Goal: Task Accomplishment & Management: Use online tool/utility

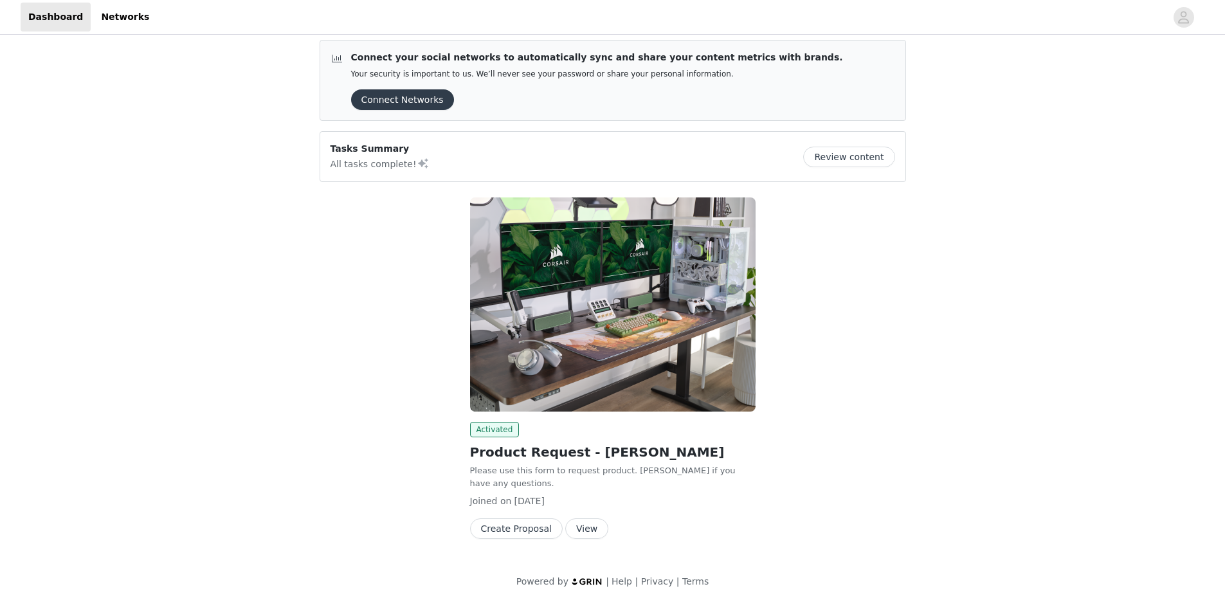
scroll to position [8, 0]
click at [567, 466] on p "Please use this form to request product. [PERSON_NAME] if you have any question…" at bounding box center [613, 476] width 286 height 25
click at [574, 518] on button "View" at bounding box center [586, 528] width 43 height 21
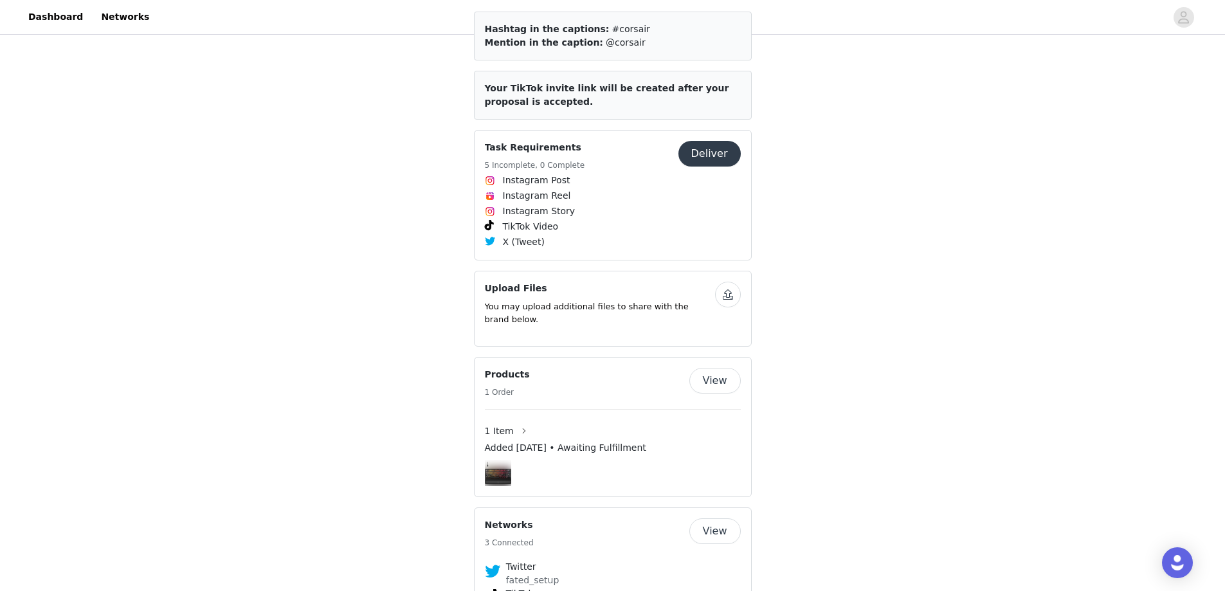
scroll to position [465, 0]
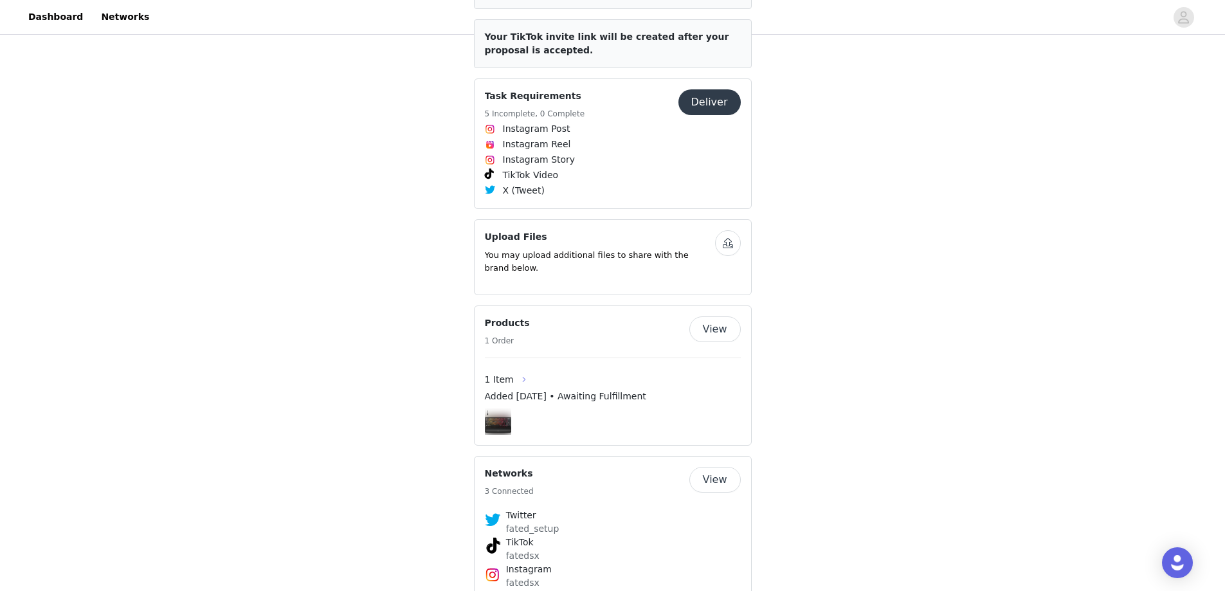
click at [519, 369] on button "button" at bounding box center [524, 379] width 21 height 21
